Goal: Information Seeking & Learning: Learn about a topic

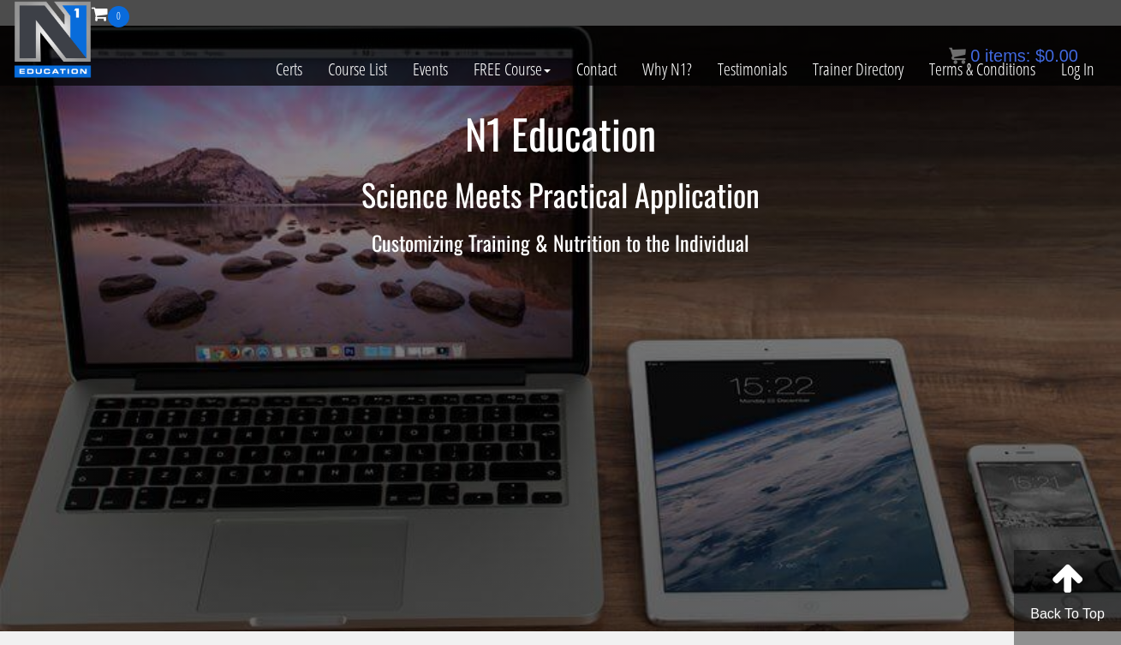
click at [1067, 66] on div "0 items: $ 0.00" at bounding box center [1013, 56] width 129 height 26
click at [1086, 74] on link "Log In" at bounding box center [1077, 69] width 59 height 84
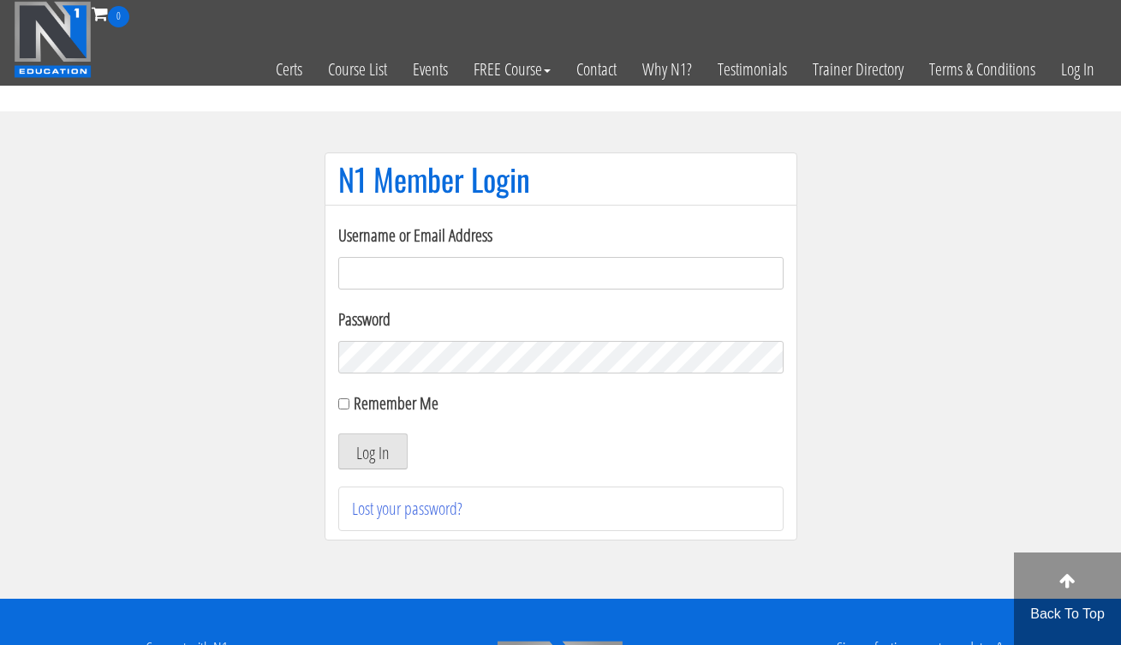
type input "[EMAIL_ADDRESS][DOMAIN_NAME]"
click at [372, 451] on button "Log In" at bounding box center [372, 451] width 69 height 36
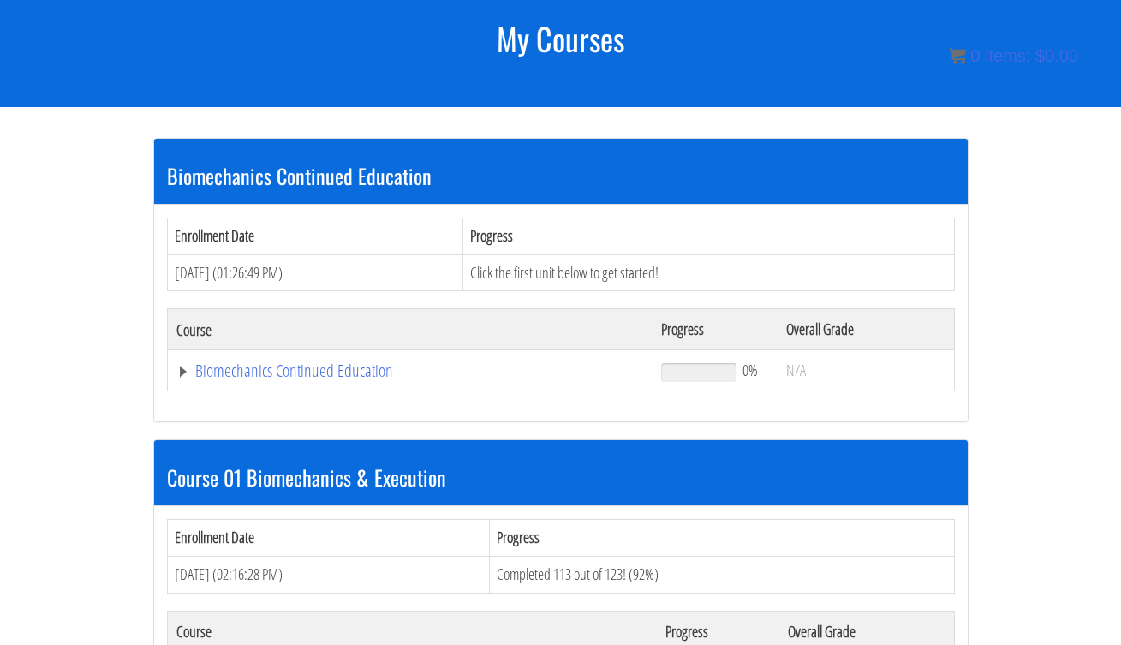
scroll to position [362, 0]
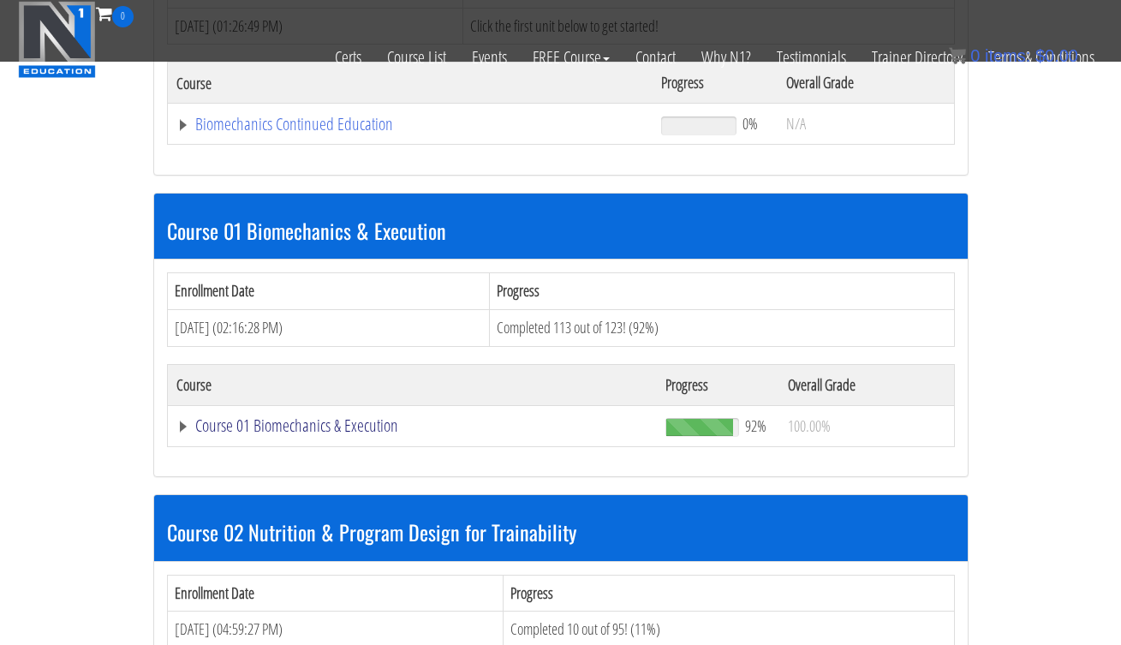
click at [355, 133] on link "Course 01 Biomechanics & Execution" at bounding box center [410, 124] width 469 height 17
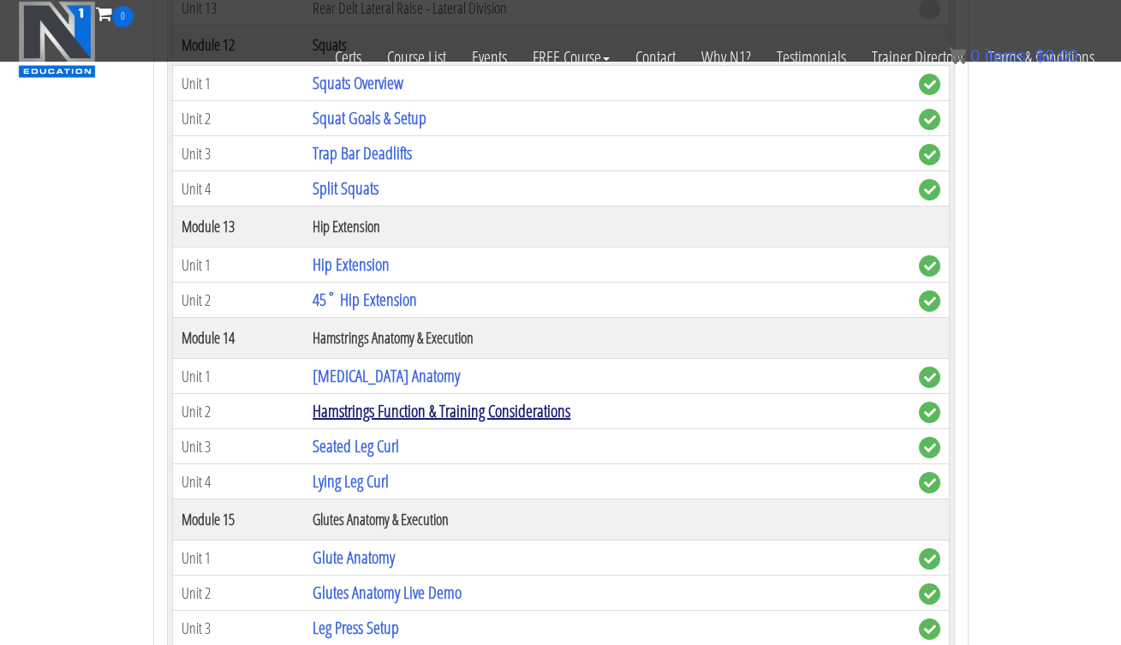
scroll to position [4250, 0]
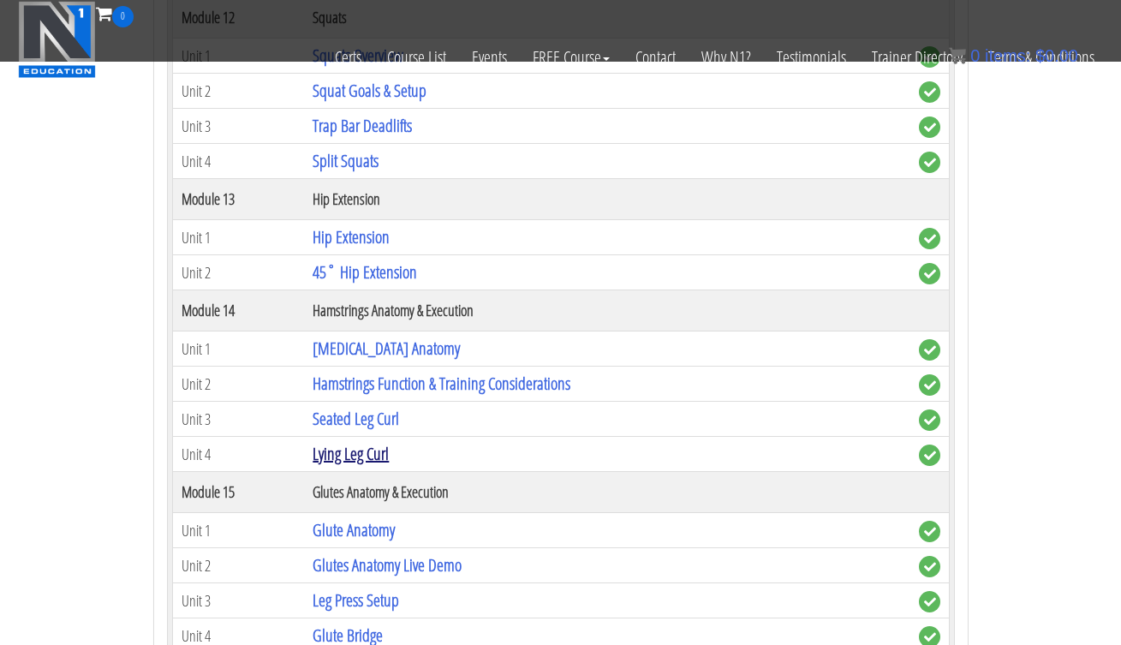
click at [373, 448] on link "Lying Leg Curl" at bounding box center [351, 453] width 76 height 23
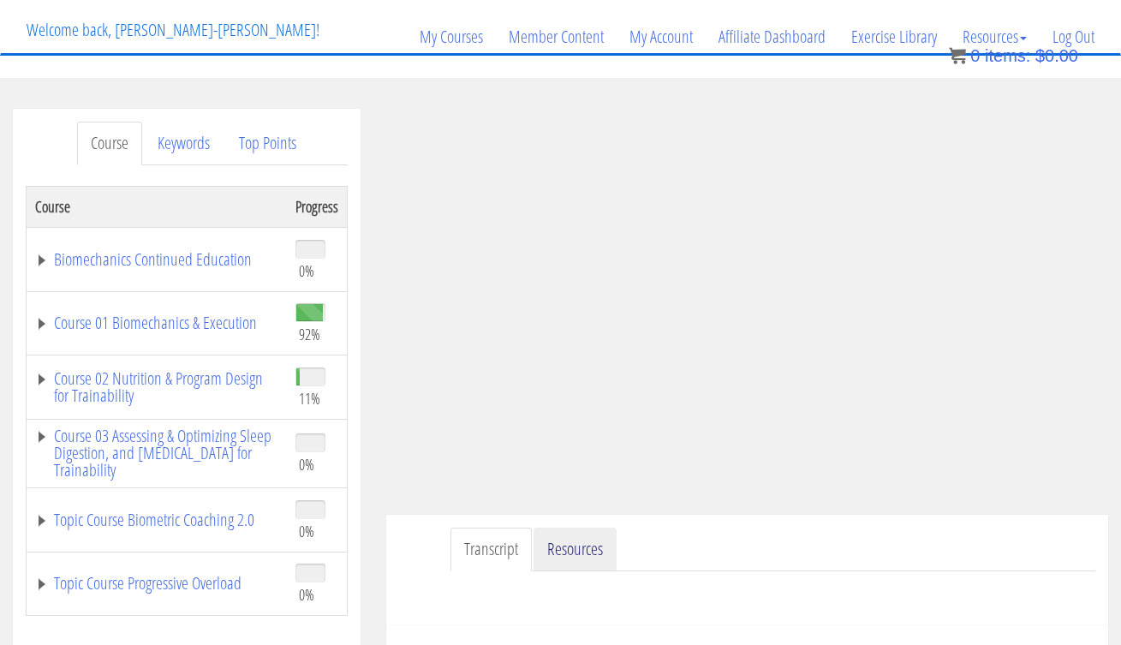
click at [572, 548] on link "Resources" at bounding box center [575, 550] width 83 height 44
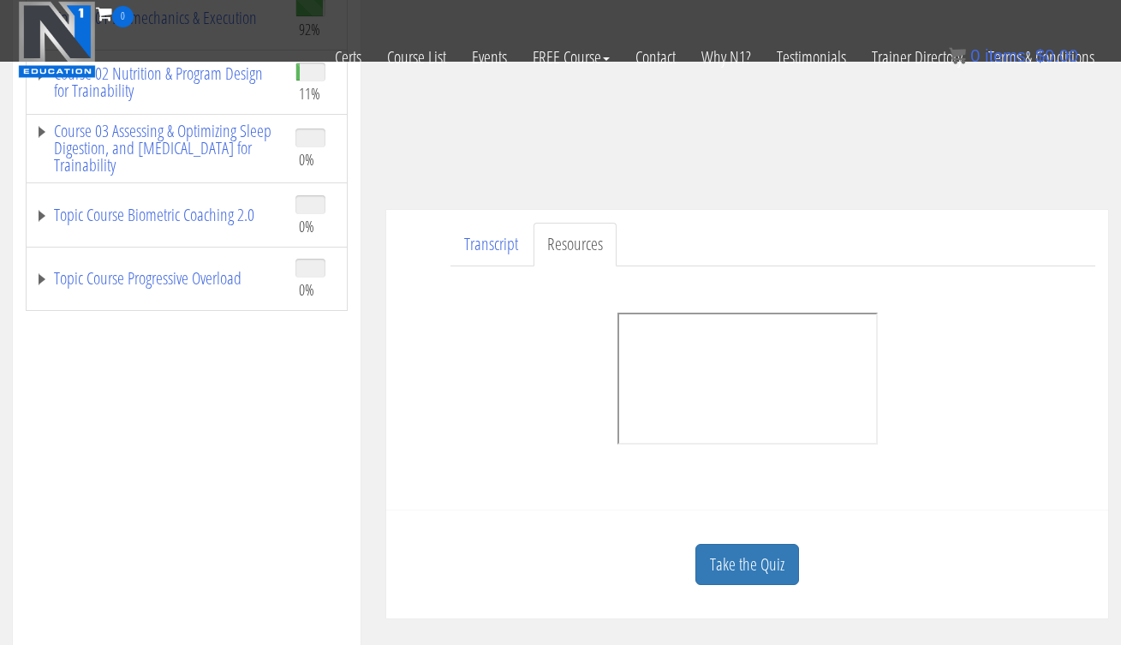
scroll to position [444, 0]
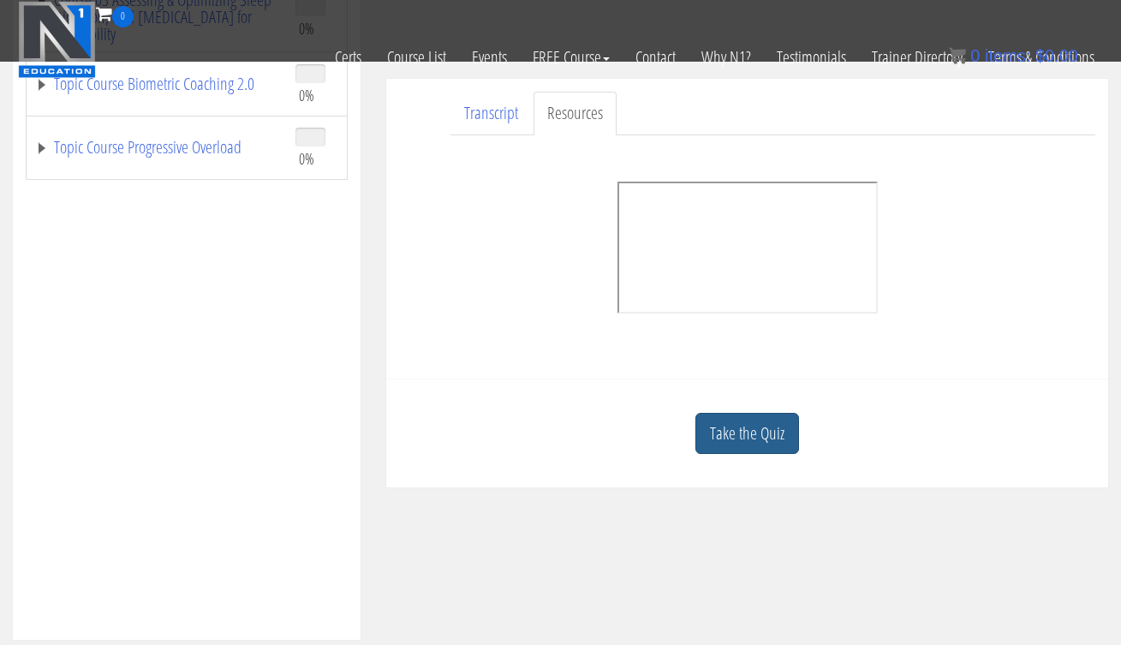
click at [773, 450] on link "Take the Quiz" at bounding box center [747, 434] width 104 height 42
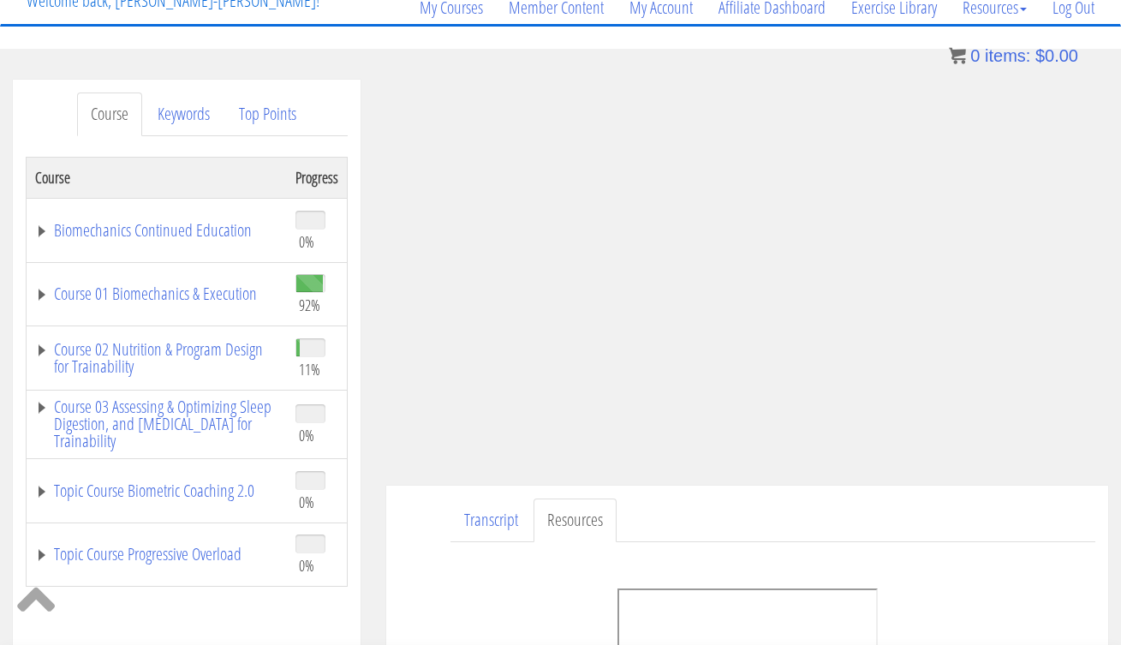
scroll to position [292, 0]
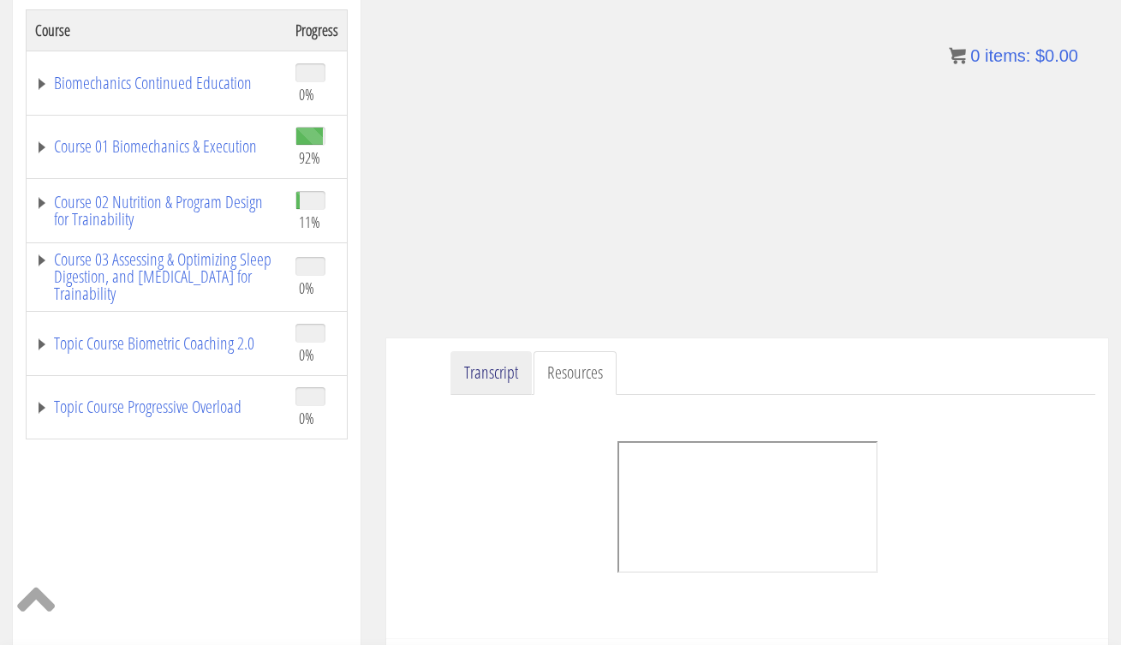
click at [489, 385] on link "Transcript" at bounding box center [491, 373] width 81 height 44
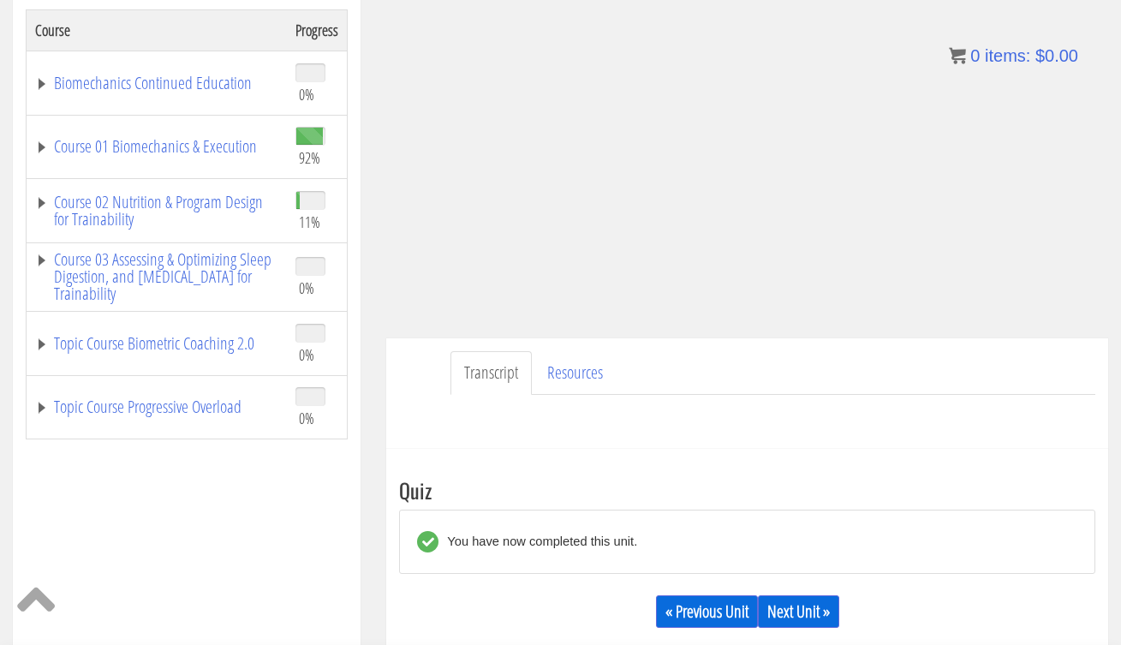
click at [494, 366] on link "Transcript" at bounding box center [491, 373] width 81 height 44
drag, startPoint x: 513, startPoint y: 374, endPoint x: 503, endPoint y: 376, distance: 10.4
click at [512, 374] on link "Transcript" at bounding box center [491, 373] width 81 height 44
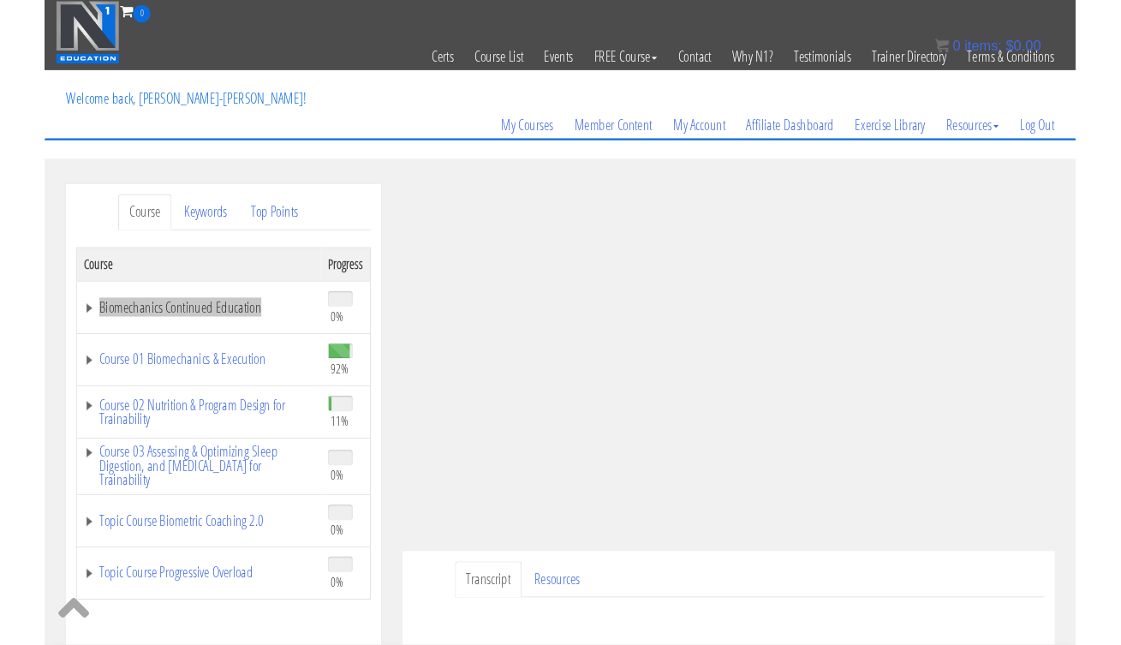
scroll to position [150, 0]
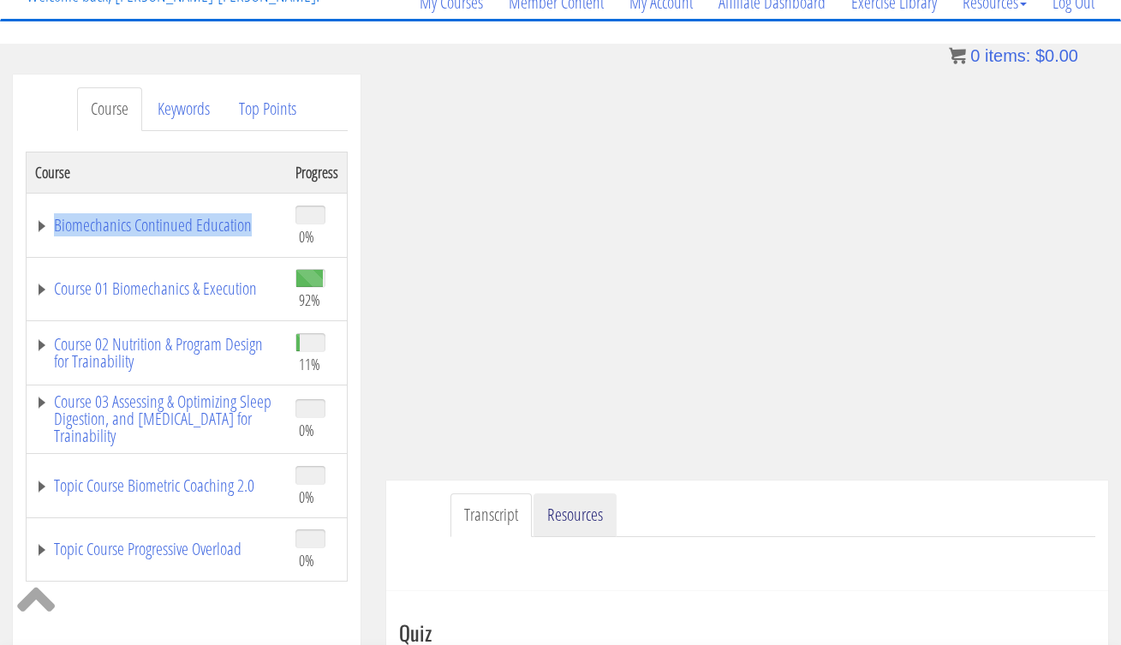
click at [556, 527] on link "Resources" at bounding box center [575, 515] width 83 height 44
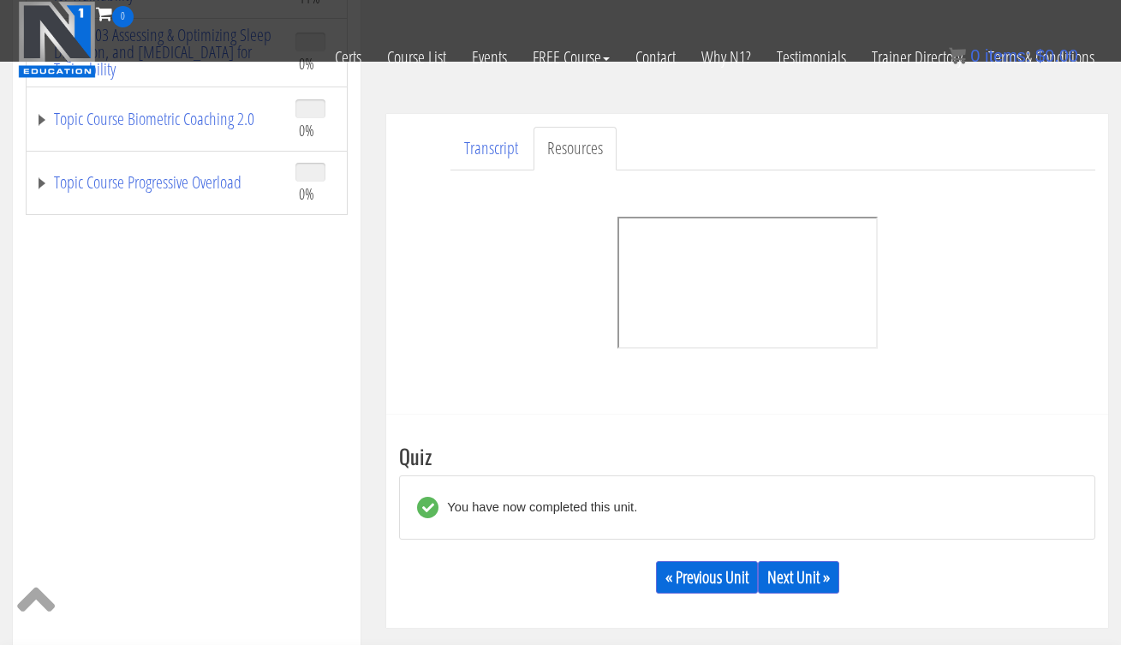
scroll to position [737, 0]
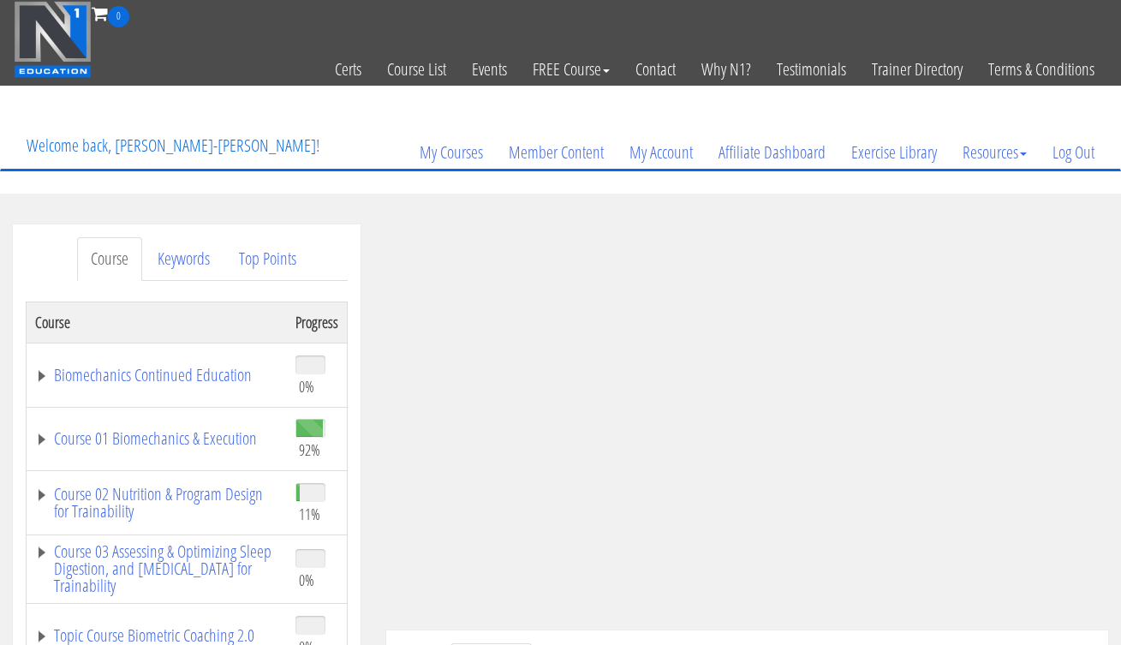
scroll to position [33, 0]
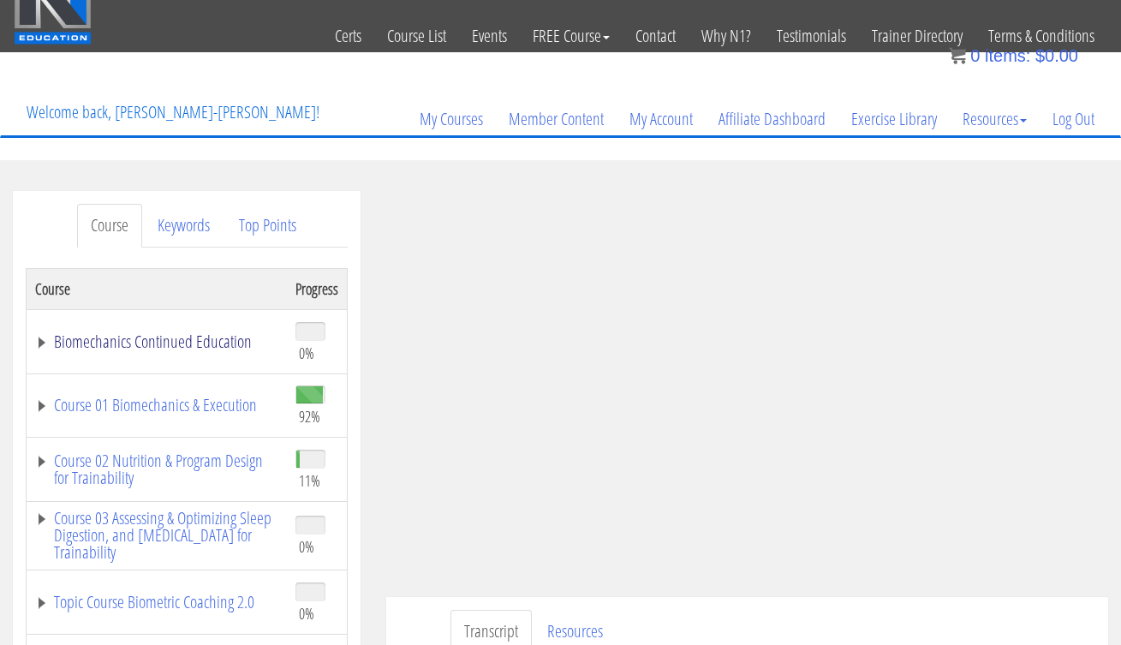
click at [204, 347] on link "Biomechanics Continued Education" at bounding box center [156, 341] width 243 height 17
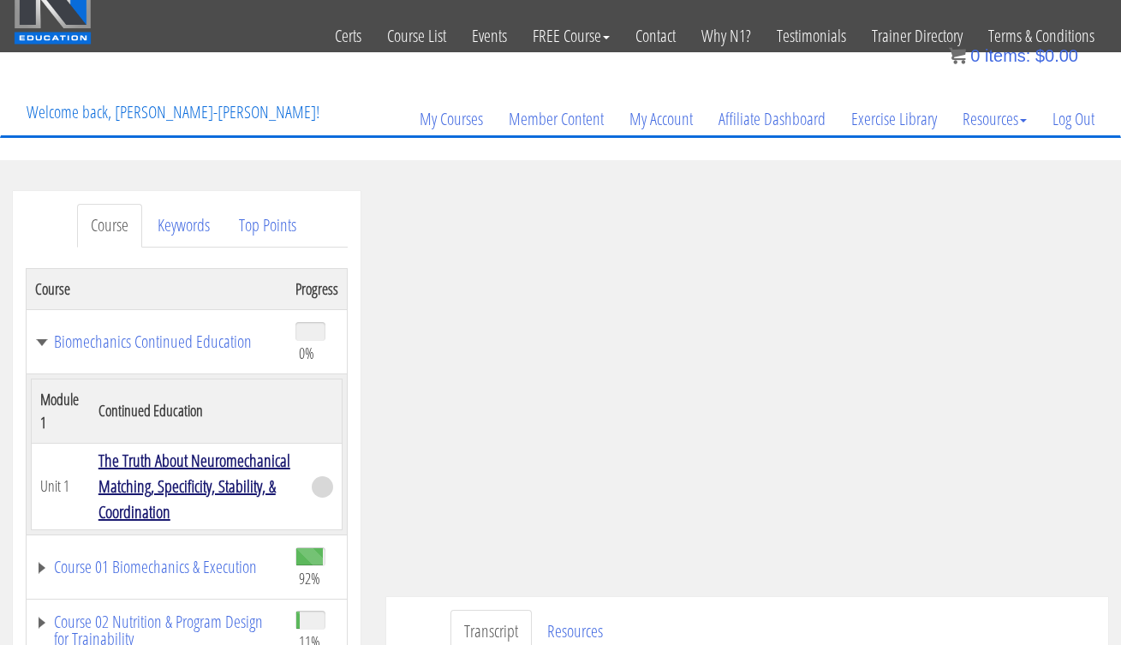
click at [167, 469] on link "The Truth About Neuromechanical Matching, Specificity, Stability, & Coordination" at bounding box center [194, 486] width 192 height 75
click at [181, 449] on link "The Truth About Neuromechanical Matching, Specificity, Stability, & Coordination" at bounding box center [194, 486] width 192 height 75
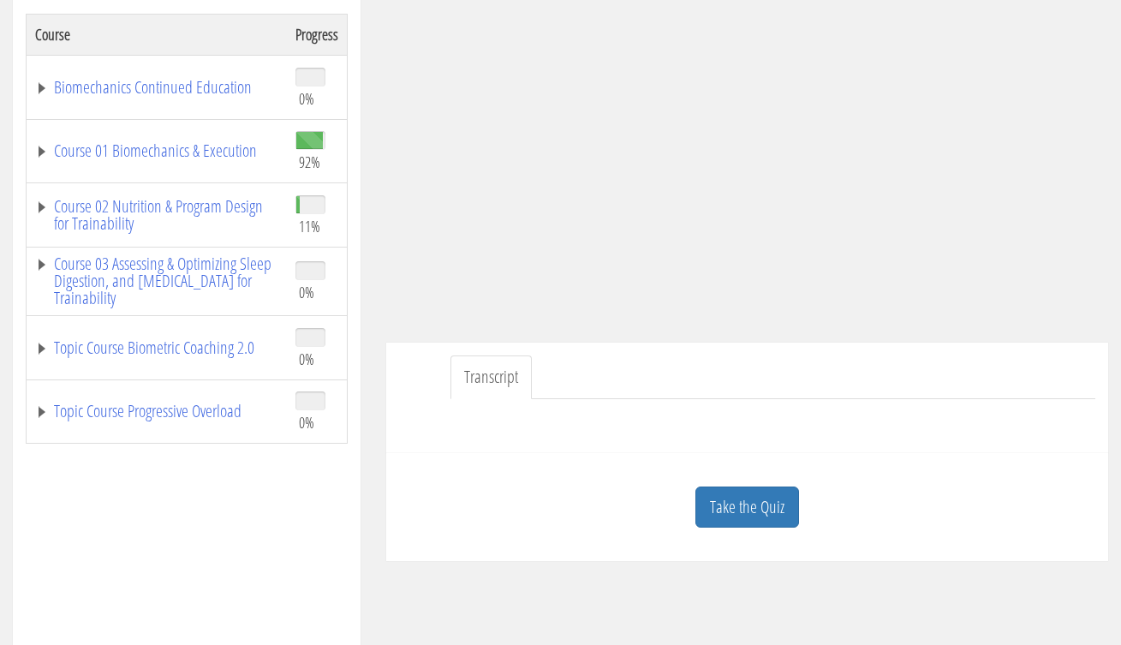
scroll to position [284, 0]
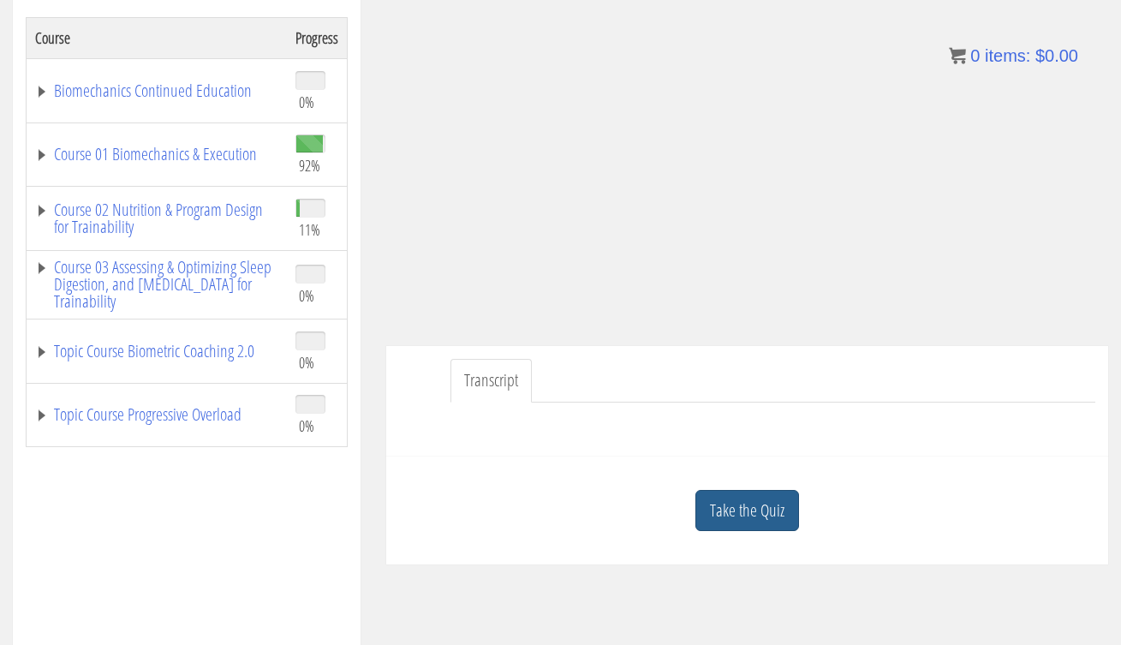
click at [748, 510] on link "Take the Quiz" at bounding box center [747, 511] width 104 height 42
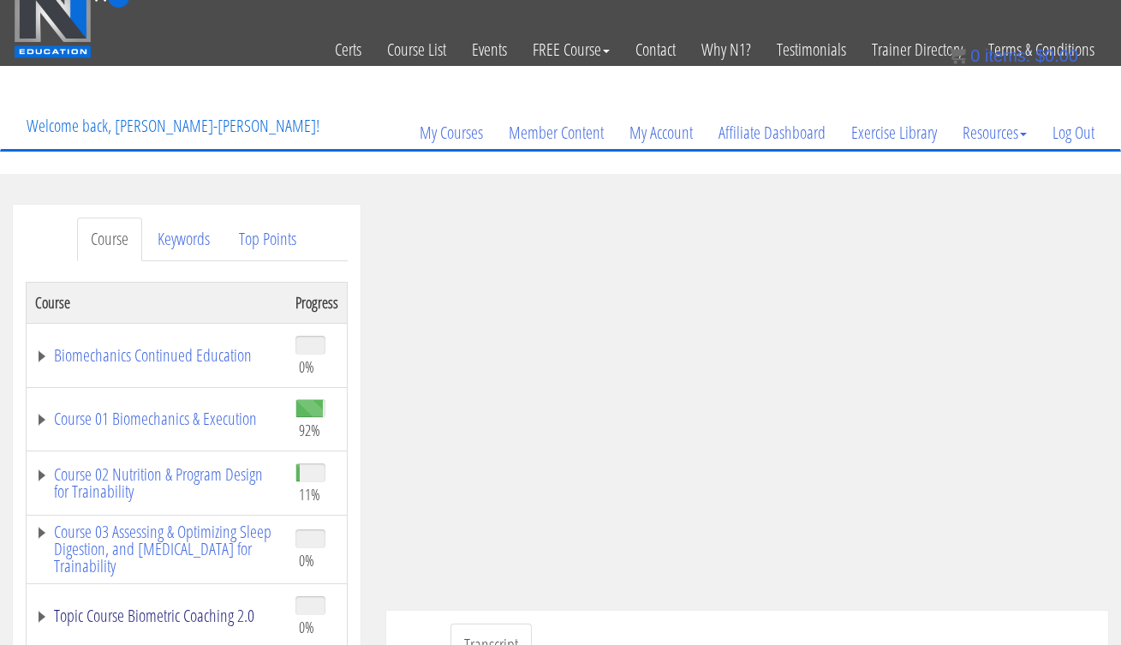
scroll to position [175, 0]
